Goal: Information Seeking & Learning: Learn about a topic

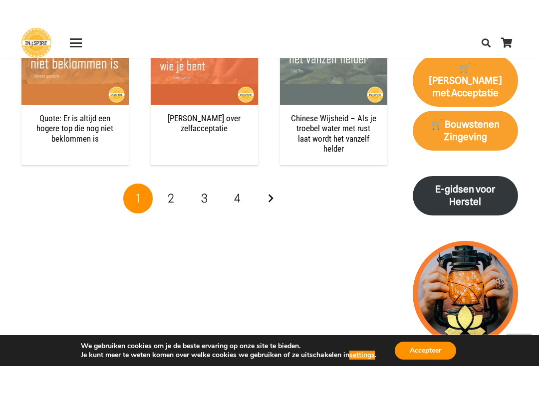
scroll to position [1083, 0]
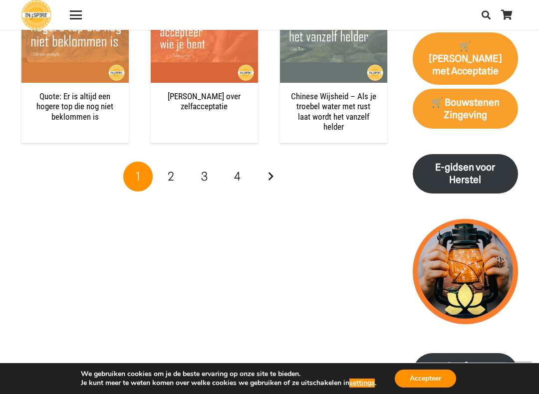
click at [173, 169] on span "2" at bounding box center [171, 176] width 6 height 14
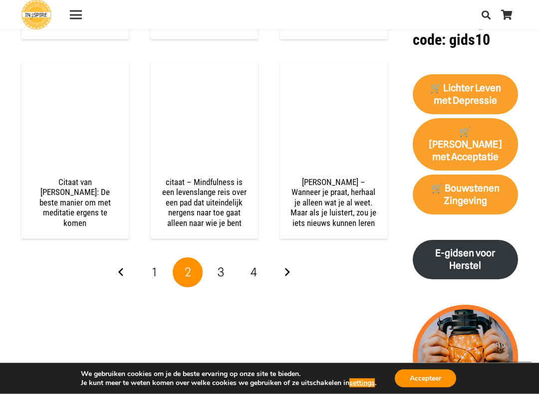
scroll to position [997, 0]
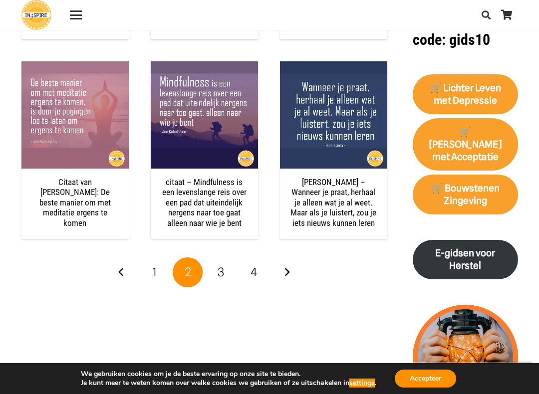
click at [225, 263] on link "3" at bounding box center [221, 272] width 30 height 30
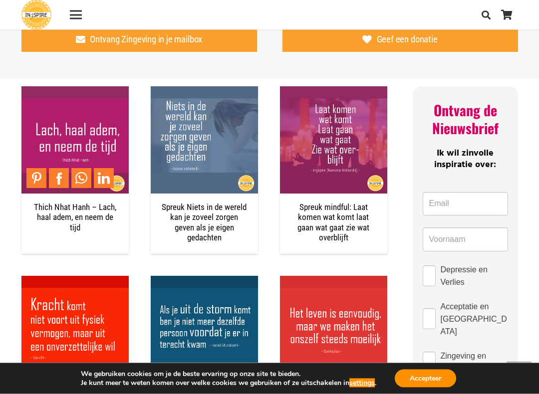
scroll to position [394, 0]
click at [88, 137] on img "Thich Nhat Hanh – Lach, haal adem, en neem de tijd" at bounding box center [74, 139] width 107 height 107
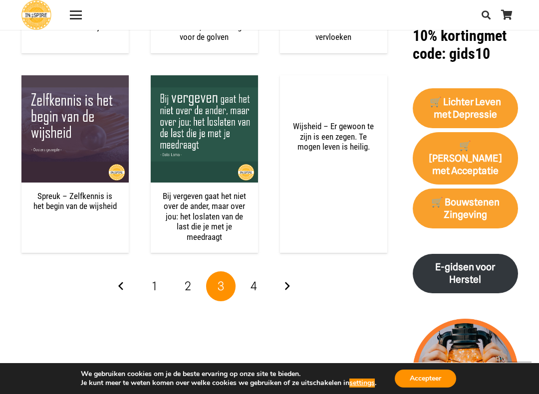
scroll to position [1013, 0]
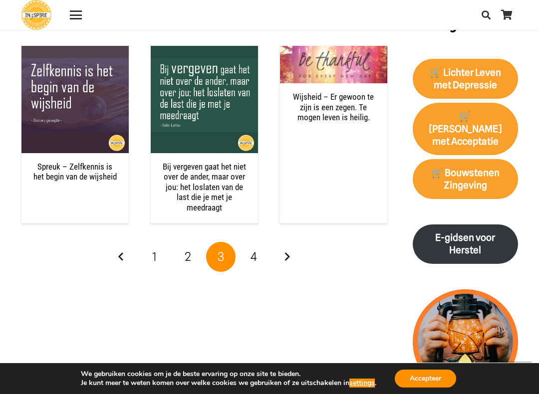
click at [214, 88] on img "Bij vergeven gaat het niet over de ander, maar over jou: het loslaten van de la…" at bounding box center [204, 99] width 107 height 107
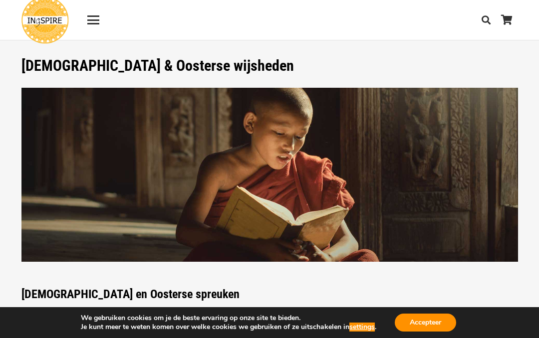
scroll to position [1041, 0]
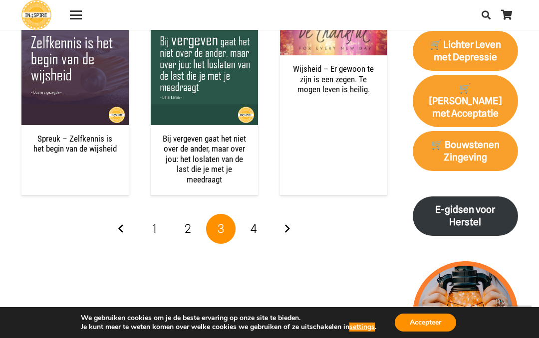
click at [258, 214] on link "4" at bounding box center [254, 229] width 30 height 30
click at [263, 214] on link "4" at bounding box center [254, 229] width 30 height 30
click at [256, 224] on link "4" at bounding box center [254, 229] width 30 height 30
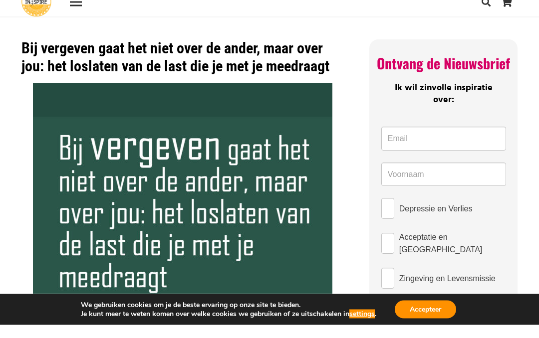
scroll to position [17, 0]
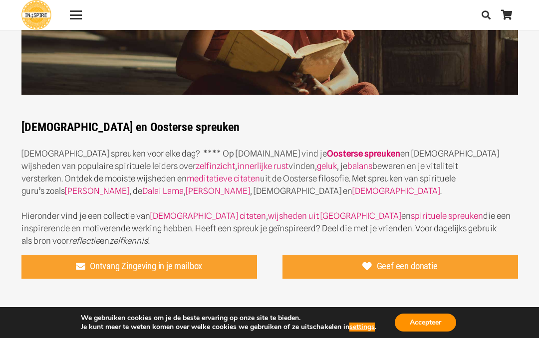
scroll to position [131, 0]
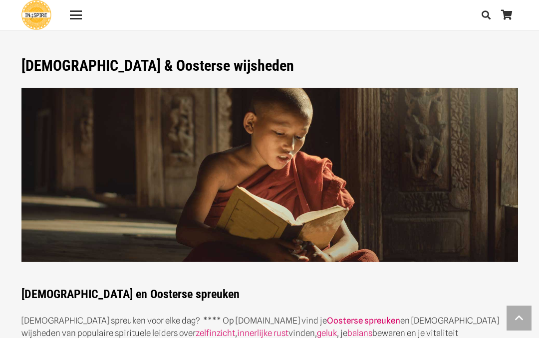
scroll to position [1025, 0]
